Goal: Obtain resource: Obtain resource

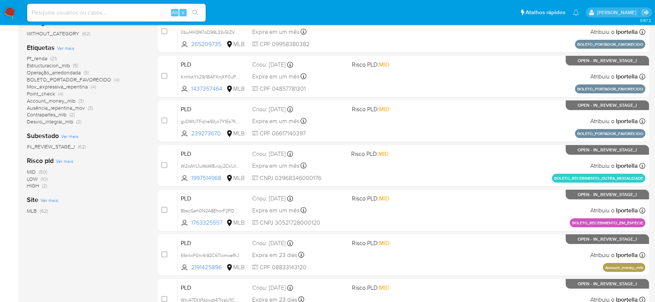
scroll to position [124, 0]
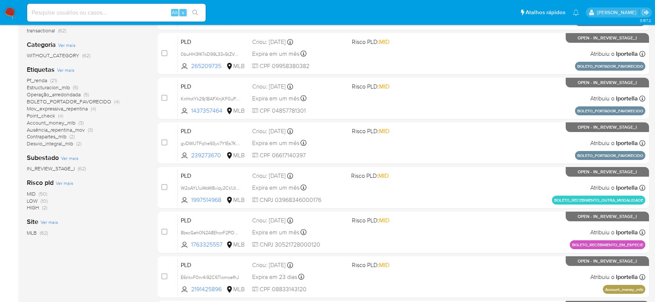
click at [31, 191] on span "MID" at bounding box center [31, 193] width 9 height 7
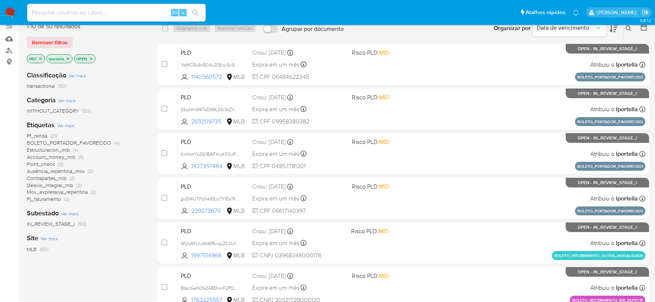
scroll to position [83, 0]
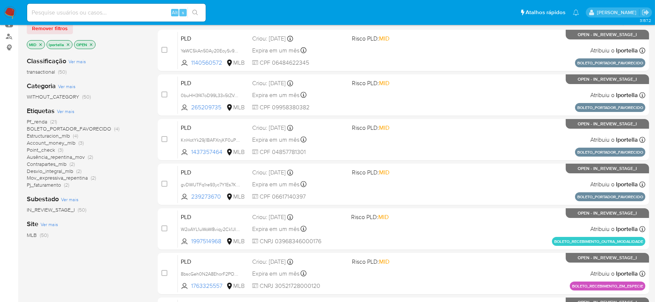
click at [87, 128] on span "BOLETO_PORTADOR_FAVORECIDO" at bounding box center [69, 128] width 84 height 7
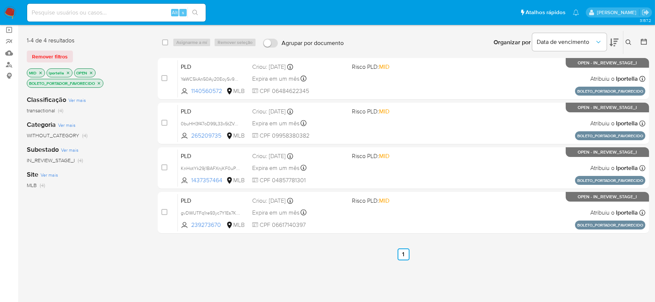
scroll to position [41, 0]
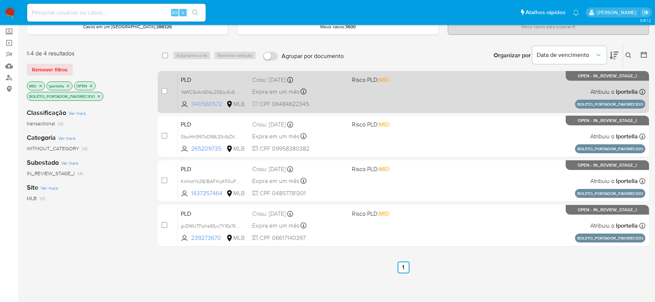
click at [205, 103] on span "1140560572" at bounding box center [207, 104] width 33 height 8
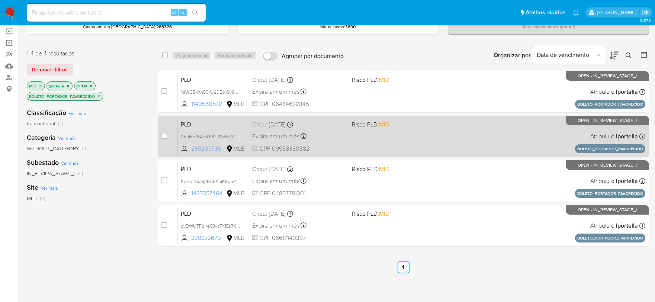
click at [210, 145] on span "265209735" at bounding box center [207, 149] width 33 height 8
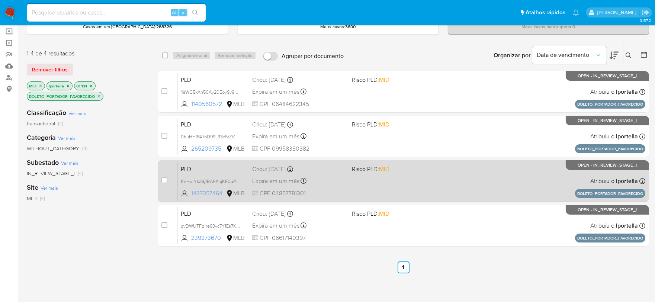
click at [214, 189] on span "1437357464" at bounding box center [207, 193] width 33 height 8
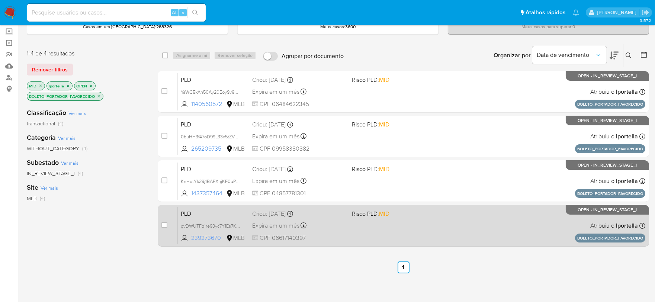
click at [203, 235] on span "239273670" at bounding box center [207, 238] width 33 height 8
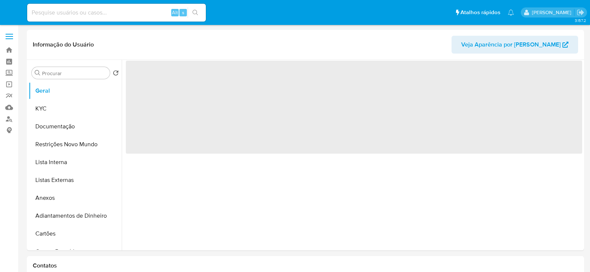
select select "10"
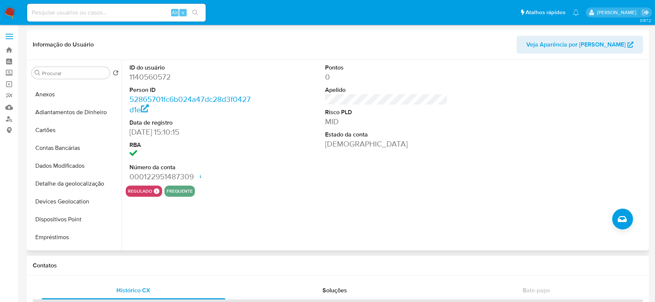
scroll to position [289, 0]
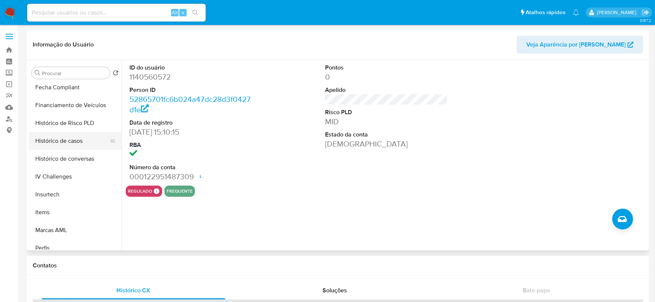
click at [64, 137] on button "Histórico de casos" at bounding box center [72, 141] width 87 height 18
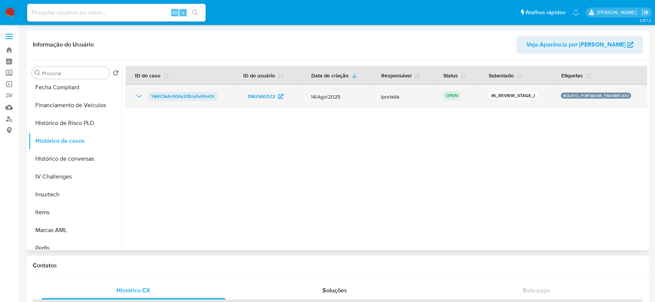
click at [162, 94] on span "YaWC5kAn50Ay20EoySv90oEX" at bounding box center [182, 96] width 63 height 9
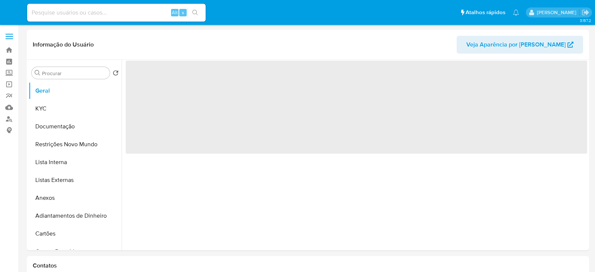
select select "10"
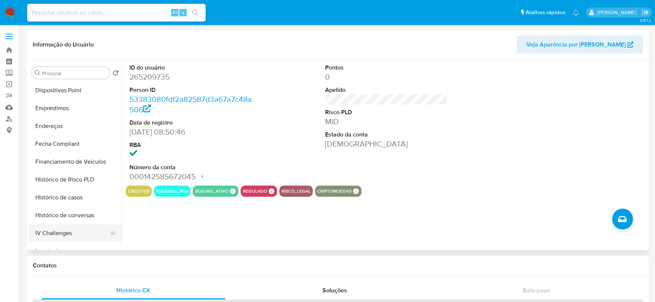
scroll to position [289, 0]
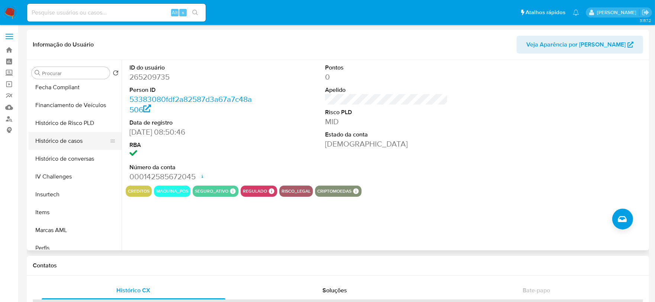
click at [65, 140] on button "Histórico de casos" at bounding box center [72, 141] width 87 height 18
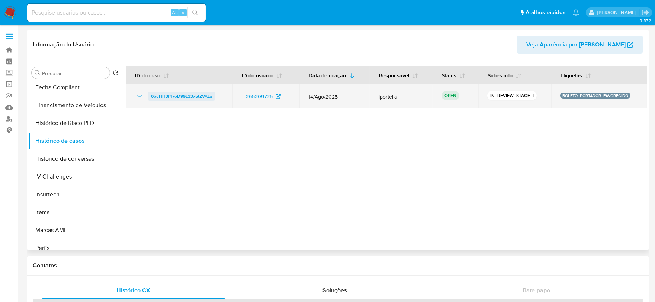
click at [170, 96] on span "0buHH3f47oD99L33x5tZVALa" at bounding box center [181, 96] width 61 height 9
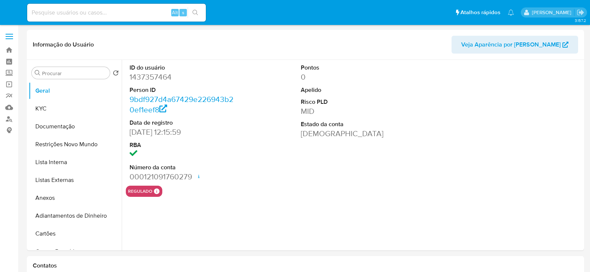
select select "10"
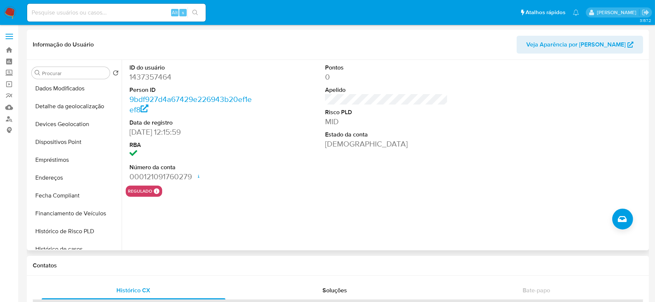
scroll to position [289, 0]
click at [71, 142] on button "Histórico de casos" at bounding box center [72, 141] width 87 height 18
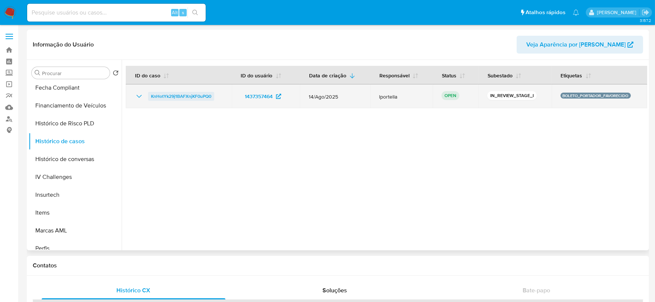
click at [169, 95] on span "KnHotYk29j1BAFXnjKF0uPQ0" at bounding box center [181, 96] width 60 height 9
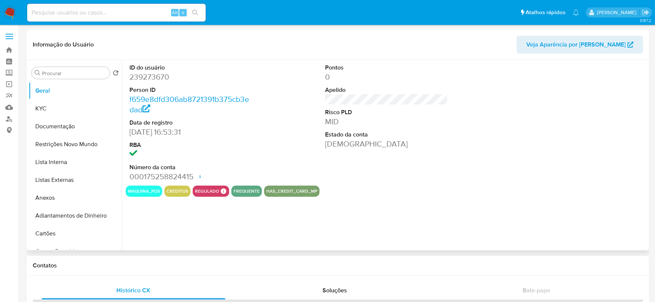
scroll to position [289, 0]
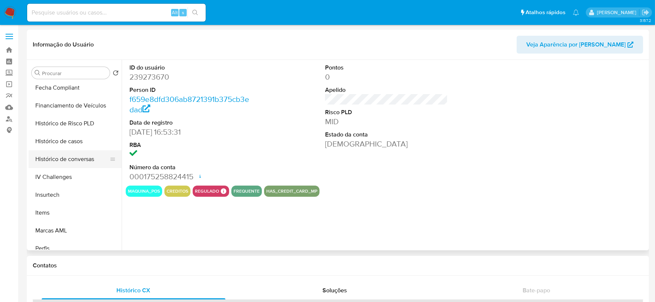
select select "10"
click at [70, 144] on button "Histórico de casos" at bounding box center [72, 141] width 87 height 18
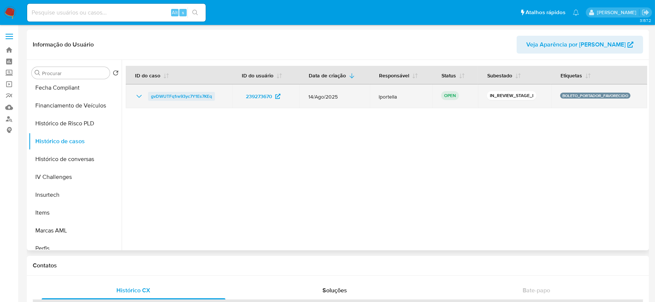
click at [173, 96] on span "gvDWUTFq1re93yc7Y1Es7KEq" at bounding box center [181, 96] width 61 height 9
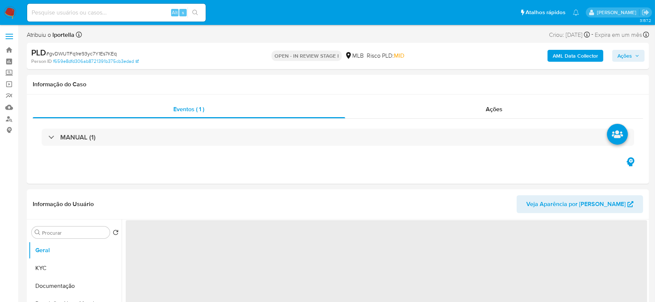
select select "10"
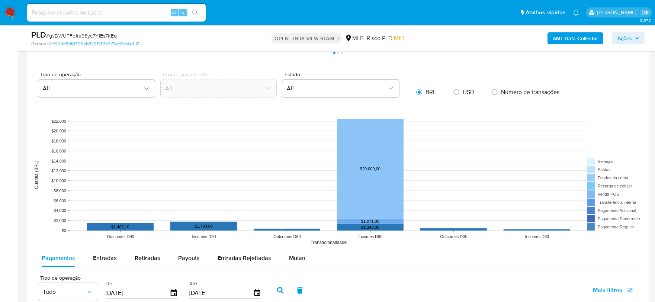
scroll to position [702, 0]
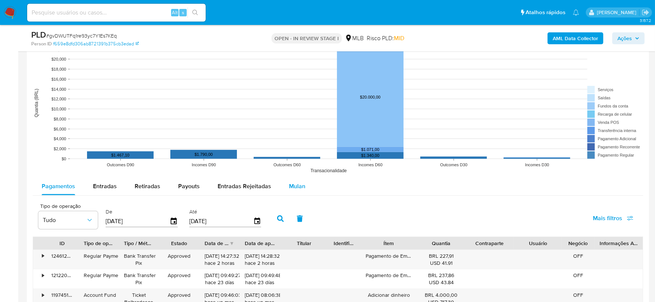
click at [291, 193] on div "Mulan" at bounding box center [297, 186] width 16 height 18
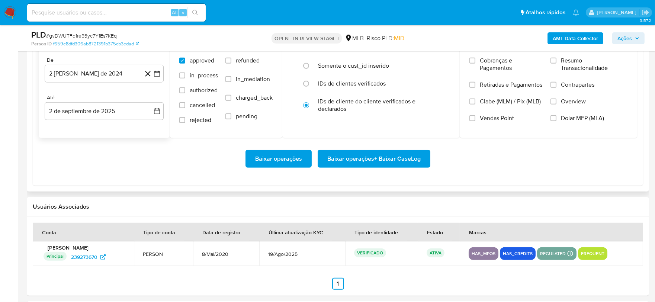
scroll to position [868, 0]
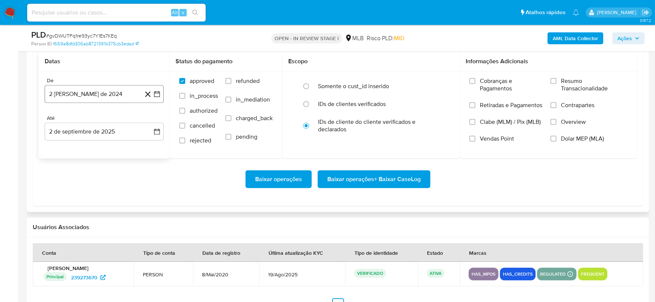
click at [79, 98] on button "2 [PERSON_NAME] de 2024" at bounding box center [104, 94] width 119 height 18
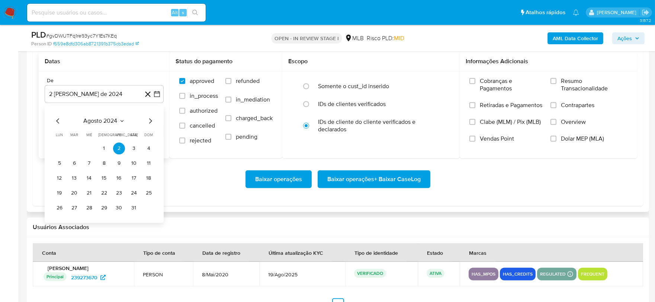
click at [150, 118] on icon "Mes siguiente" at bounding box center [150, 120] width 9 height 9
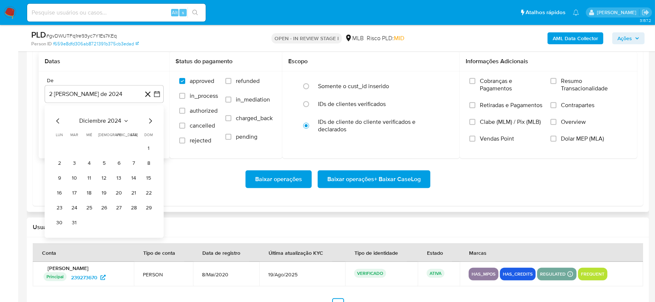
click at [150, 118] on icon "Mes siguiente" at bounding box center [150, 120] width 9 height 9
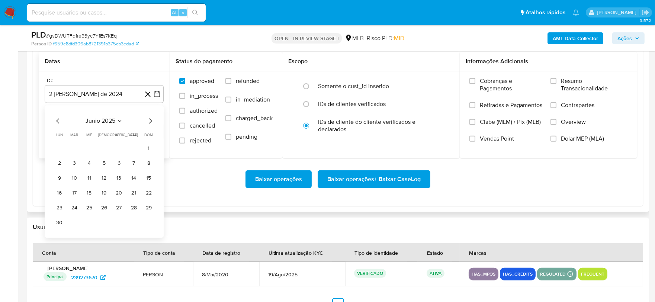
click at [150, 118] on icon "Mes siguiente" at bounding box center [150, 120] width 9 height 9
click at [77, 148] on button "1" at bounding box center [74, 148] width 12 height 12
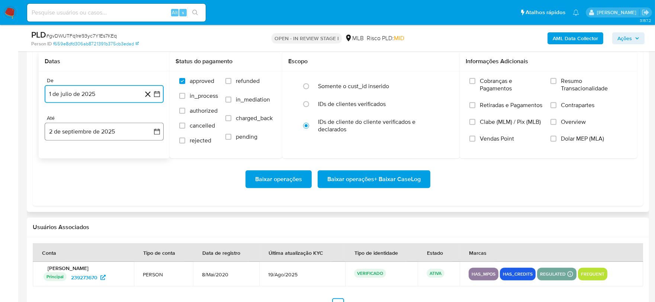
click at [84, 136] on button "2 de septiembre de 2025" at bounding box center [104, 132] width 119 height 18
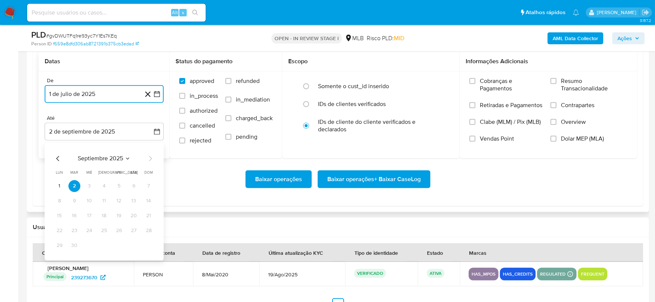
click at [59, 154] on icon "Mes anterior" at bounding box center [58, 158] width 9 height 9
click at [147, 244] on button "31" at bounding box center [149, 246] width 12 height 12
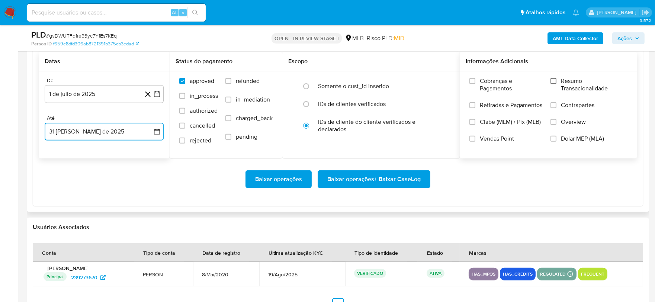
click at [551, 83] on input "Resumo Transacionalidade" at bounding box center [554, 81] width 6 height 6
click at [373, 184] on span "Baixar operações + Baixar CaseLog" at bounding box center [373, 179] width 93 height 16
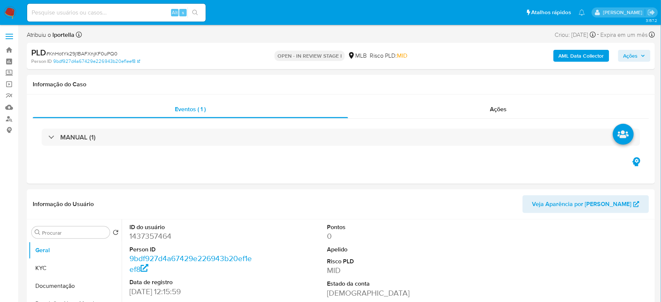
select select "10"
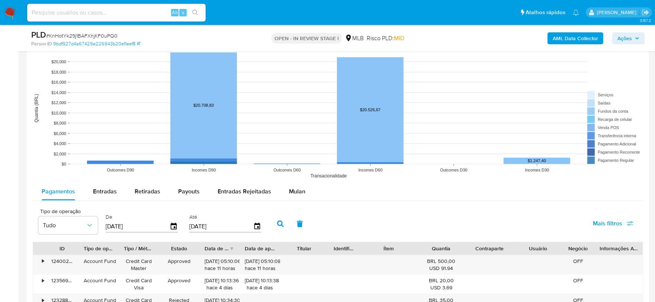
scroll to position [744, 0]
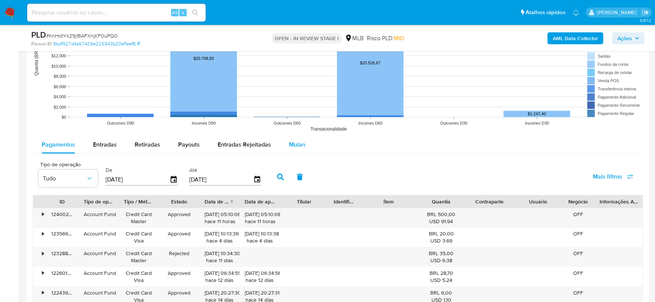
drag, startPoint x: 288, startPoint y: 150, endPoint x: 291, endPoint y: 147, distance: 4.7
click at [289, 149] on div "Mulan" at bounding box center [297, 145] width 16 height 18
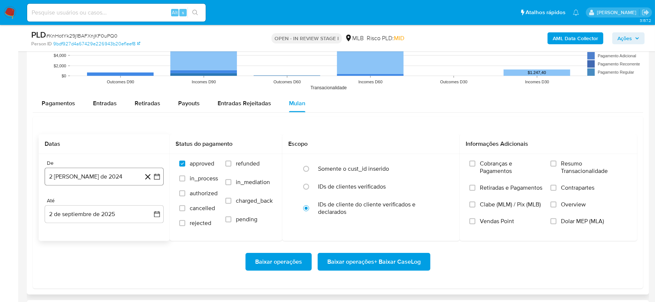
click at [110, 174] on button "2 [PERSON_NAME] de 2024" at bounding box center [104, 177] width 119 height 18
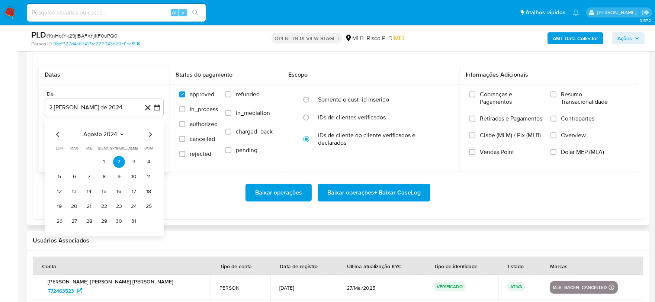
scroll to position [868, 0]
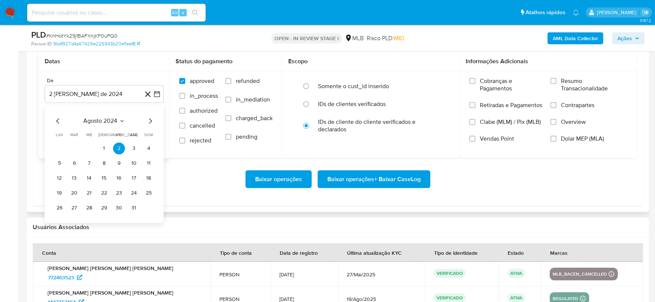
click at [154, 122] on icon "Mes siguiente" at bounding box center [150, 120] width 9 height 9
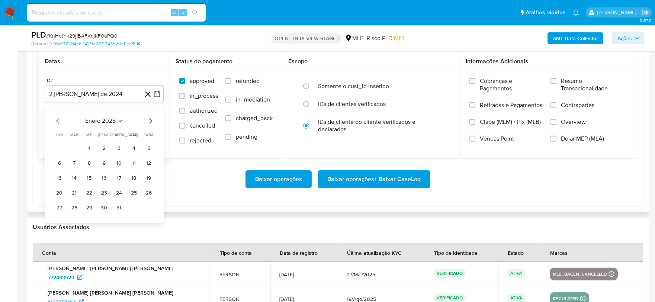
click at [154, 122] on icon "Mes siguiente" at bounding box center [150, 120] width 9 height 9
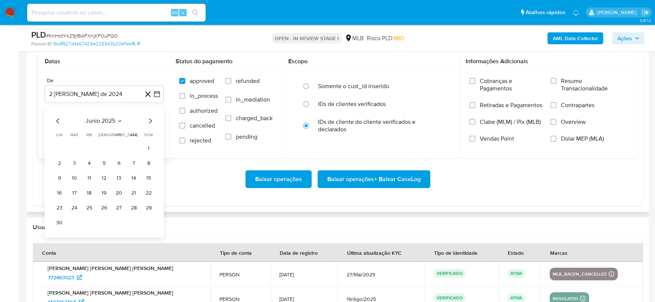
click at [154, 122] on icon "Mes siguiente" at bounding box center [150, 120] width 9 height 9
click at [75, 149] on button "1" at bounding box center [74, 148] width 12 height 12
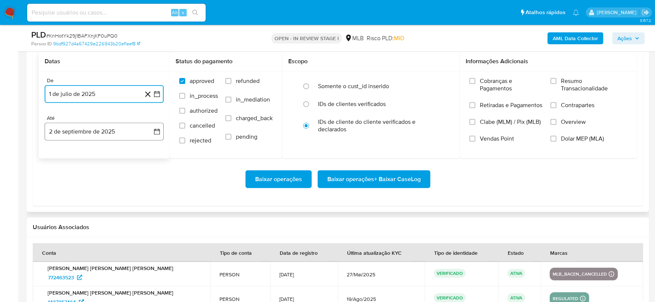
click at [80, 134] on button "2 de septiembre de 2025" at bounding box center [104, 132] width 119 height 18
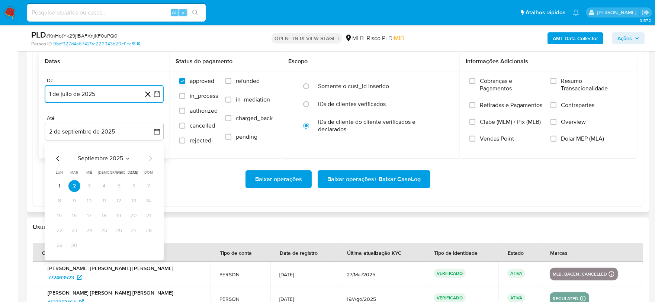
click at [57, 154] on icon "Mes anterior" at bounding box center [58, 158] width 9 height 9
click at [150, 244] on button "31" at bounding box center [149, 246] width 12 height 12
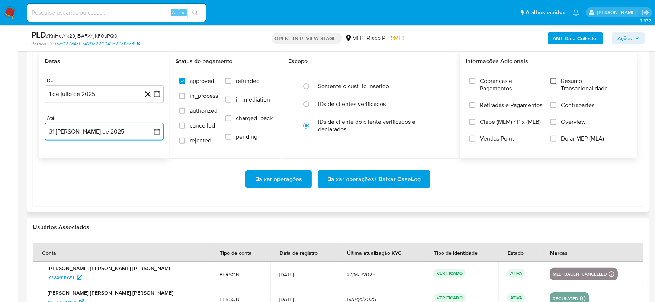
click at [552, 82] on input "Resumo Transacionalidade" at bounding box center [554, 81] width 6 height 6
click at [394, 180] on span "Baixar operações + Baixar CaseLog" at bounding box center [373, 179] width 93 height 16
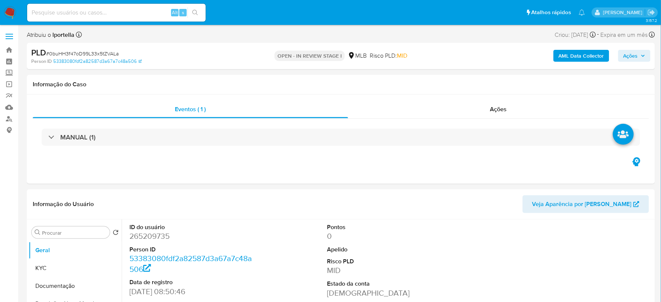
select select "10"
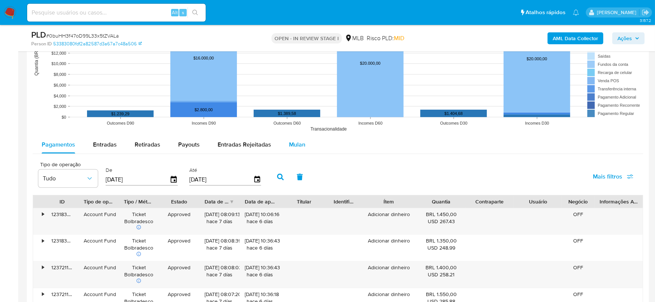
click at [300, 149] on span "Mulan" at bounding box center [297, 144] width 16 height 9
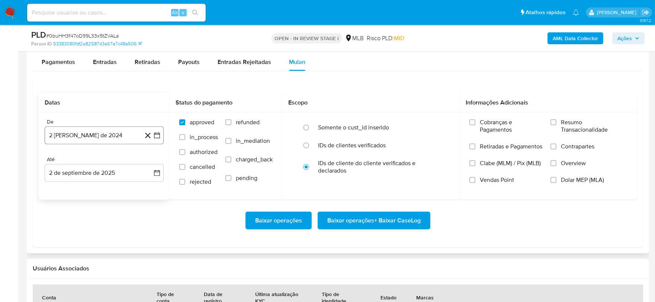
click at [85, 136] on button "2 [PERSON_NAME] de 2024" at bounding box center [104, 135] width 119 height 18
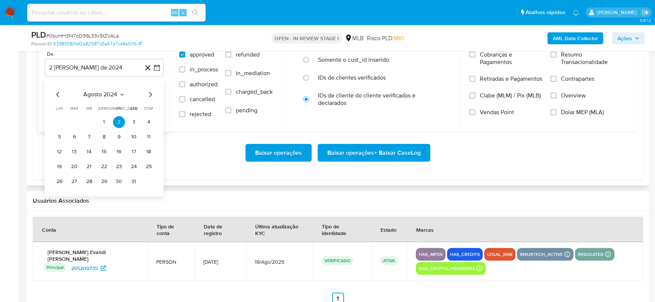
scroll to position [909, 0]
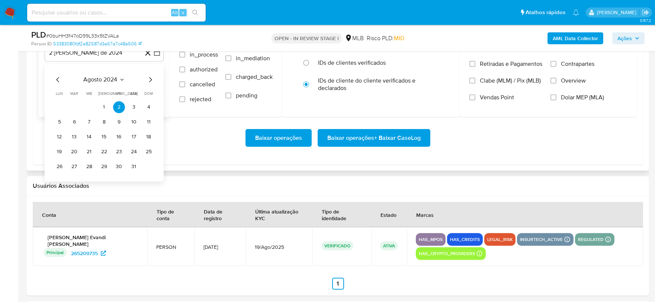
click at [153, 79] on icon "Mes siguiente" at bounding box center [150, 79] width 9 height 9
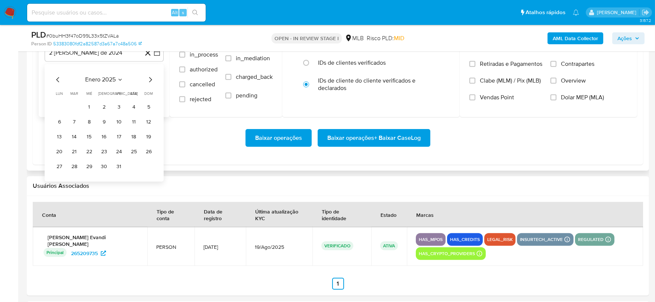
click at [153, 79] on icon "Mes siguiente" at bounding box center [150, 79] width 9 height 9
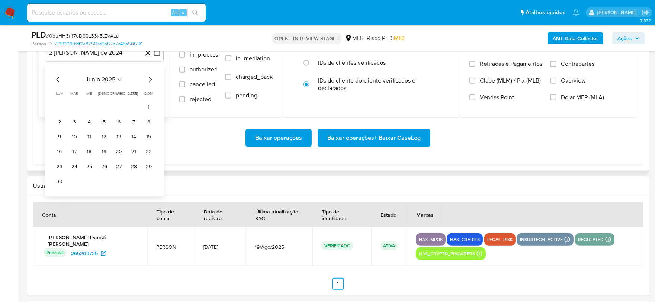
click at [153, 79] on icon "Mes siguiente" at bounding box center [150, 79] width 9 height 9
click at [71, 106] on button "1" at bounding box center [74, 107] width 12 height 12
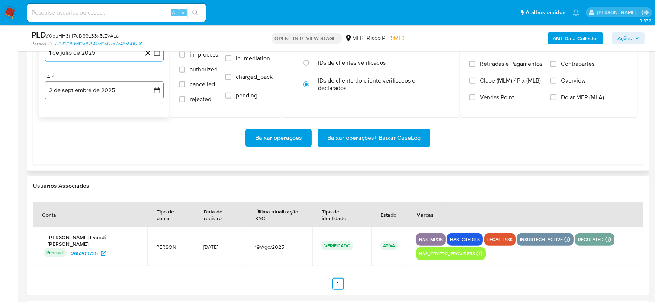
click at [81, 98] on button "2 de septiembre de 2025" at bounding box center [104, 90] width 119 height 18
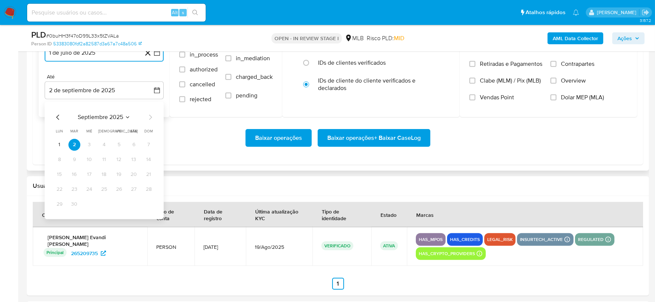
click at [58, 120] on icon "Mes anterior" at bounding box center [57, 117] width 3 height 5
click at [151, 204] on button "31" at bounding box center [149, 204] width 12 height 12
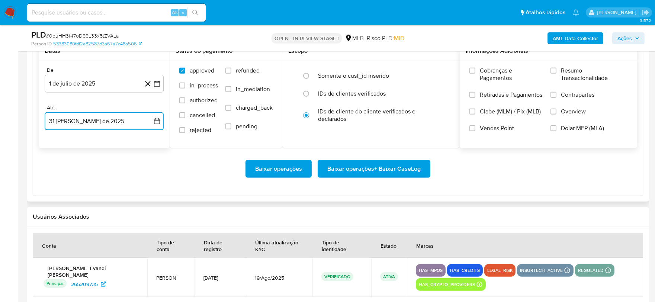
scroll to position [827, 0]
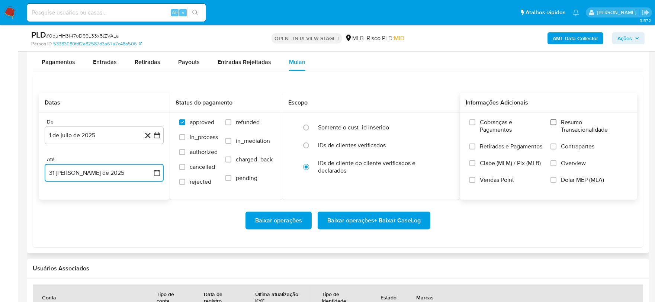
click at [555, 125] on input "Resumo Transacionalidade" at bounding box center [554, 122] width 6 height 6
click at [397, 221] on span "Baixar operações + Baixar CaseLog" at bounding box center [373, 220] width 93 height 16
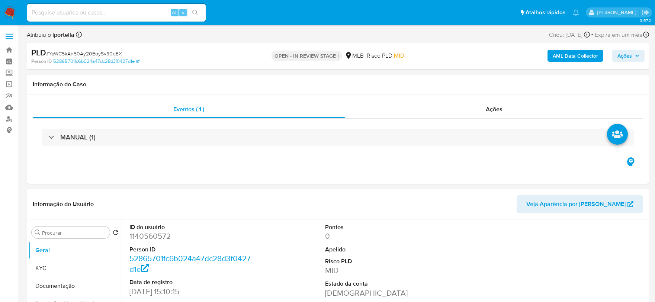
select select "10"
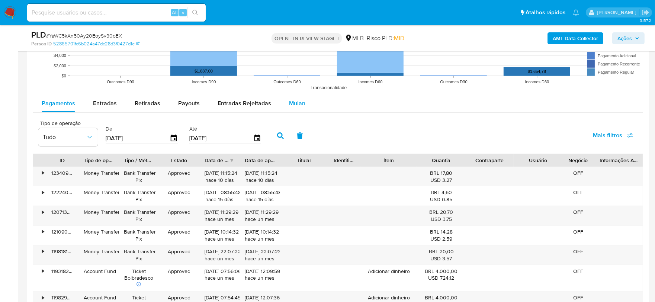
click at [298, 108] on div "Mulan" at bounding box center [297, 103] width 16 height 18
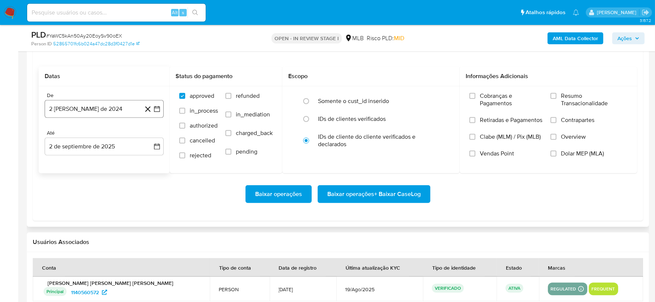
scroll to position [868, 0]
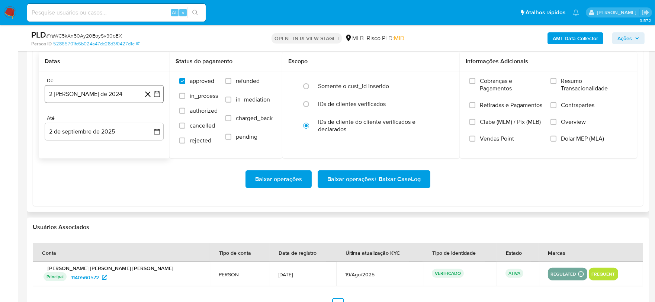
click at [92, 94] on button "2 [PERSON_NAME] de 2024" at bounding box center [104, 94] width 119 height 18
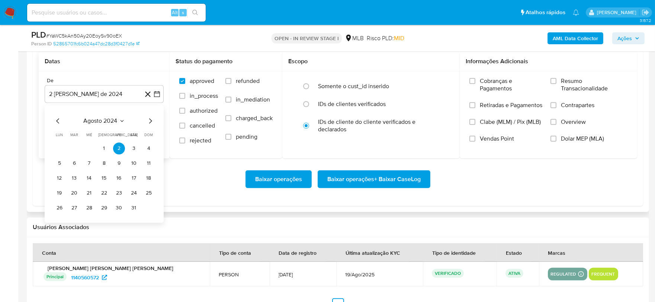
click at [155, 121] on div "agosto 2024 agosto 2024 lun lunes mar martes mié miércoles jue jueves vie viern…" at bounding box center [104, 164] width 119 height 118
click at [153, 120] on icon "Mes siguiente" at bounding box center [150, 120] width 9 height 9
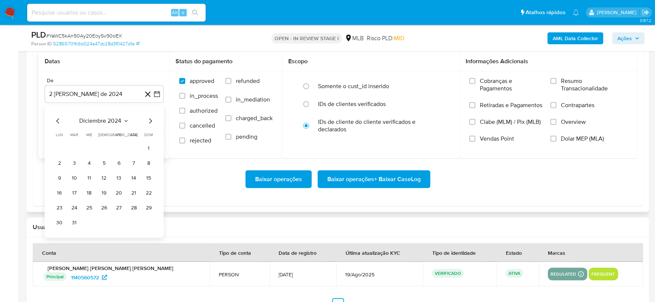
click at [153, 120] on icon "Mes siguiente" at bounding box center [150, 120] width 9 height 9
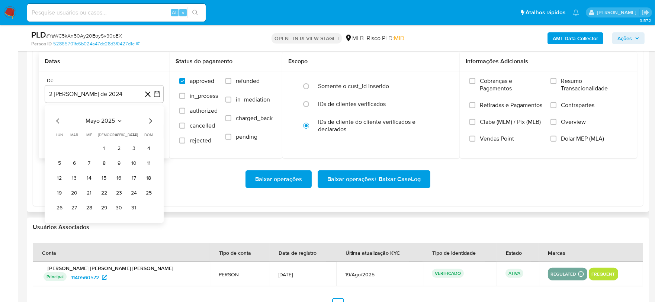
click at [153, 120] on icon "Mes siguiente" at bounding box center [150, 120] width 9 height 9
click at [75, 147] on button "1" at bounding box center [74, 148] width 12 height 12
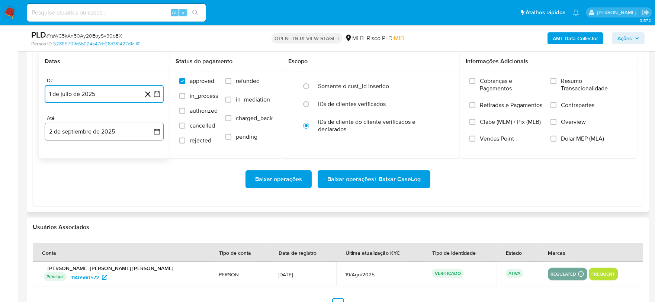
click at [81, 135] on button "2 de septiembre de 2025" at bounding box center [104, 132] width 119 height 18
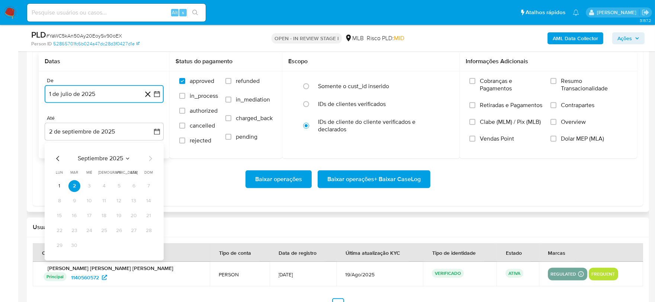
click at [57, 159] on icon "Mes anterior" at bounding box center [58, 158] width 9 height 9
click at [151, 243] on button "31" at bounding box center [149, 246] width 12 height 12
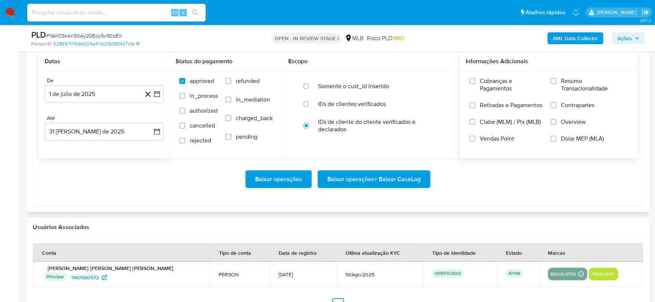
click at [554, 84] on label "Resumo Transacionalidade" at bounding box center [589, 89] width 77 height 24
click at [554, 84] on input "Resumo Transacionalidade" at bounding box center [554, 81] width 6 height 6
click at [385, 184] on span "Baixar operações + Baixar CaseLog" at bounding box center [373, 179] width 93 height 16
